Goal: Task Accomplishment & Management: Manage account settings

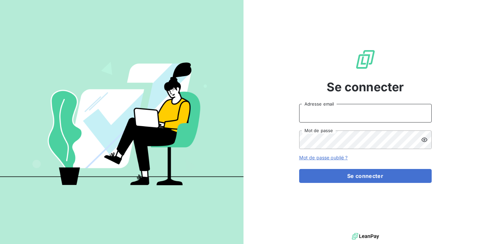
click at [358, 117] on input "Adresse email" at bounding box center [365, 113] width 133 height 19
click at [340, 116] on input "Adresse email" at bounding box center [365, 113] width 133 height 19
type input "[PERSON_NAME][EMAIL_ADDRESS][DOMAIN_NAME]"
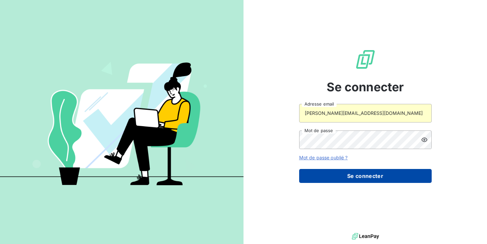
click at [328, 174] on button "Se connecter" at bounding box center [365, 176] width 133 height 14
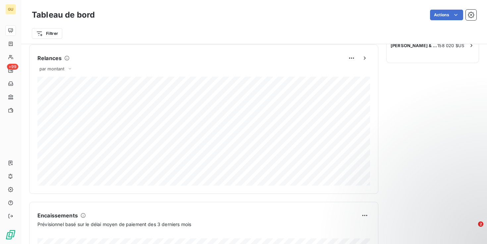
scroll to position [402, 0]
